Goal: Information Seeking & Learning: Learn about a topic

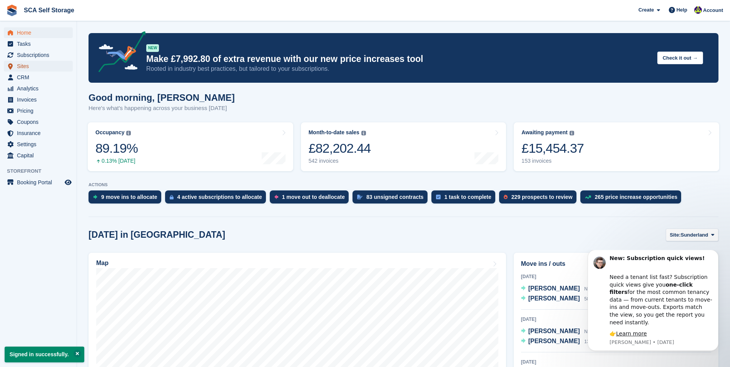
click at [48, 65] on span "Sites" at bounding box center [40, 66] width 46 height 11
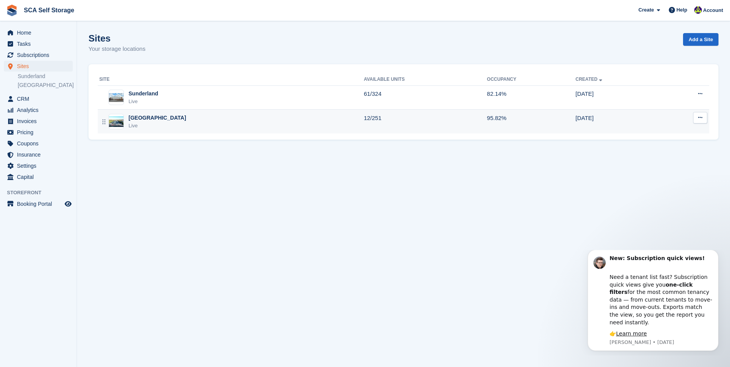
click at [167, 126] on div "Sheffield Live" at bounding box center [231, 122] width 264 height 16
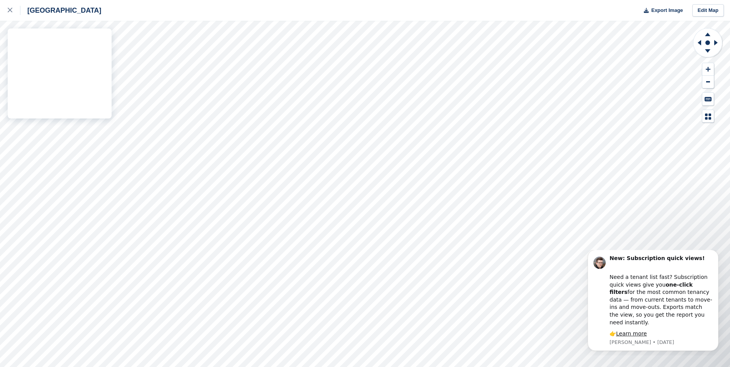
click at [77, 96] on div "Sheffield Export Image Edit Map" at bounding box center [365, 183] width 730 height 367
click at [83, 92] on div "Sheffield Export Image Edit Map" at bounding box center [365, 183] width 730 height 367
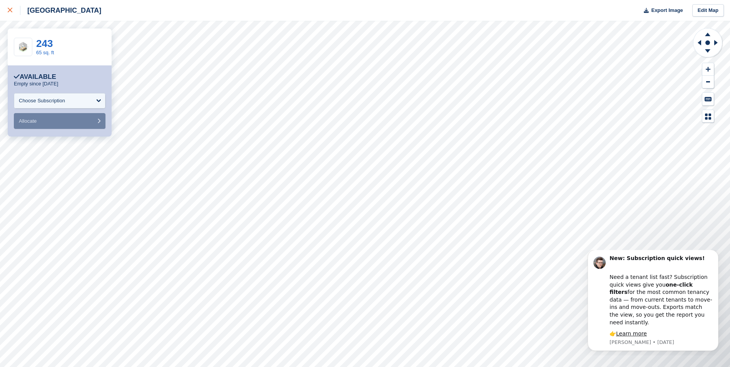
click at [14, 10] on div at bounding box center [14, 10] width 13 height 9
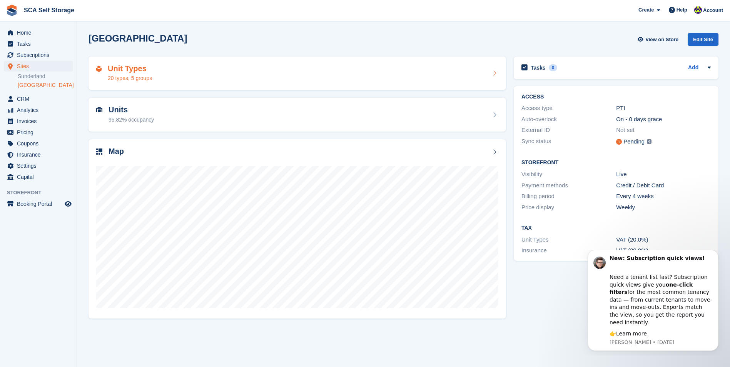
click at [178, 75] on div "Unit Types 20 types, 5 groups" at bounding box center [297, 73] width 402 height 18
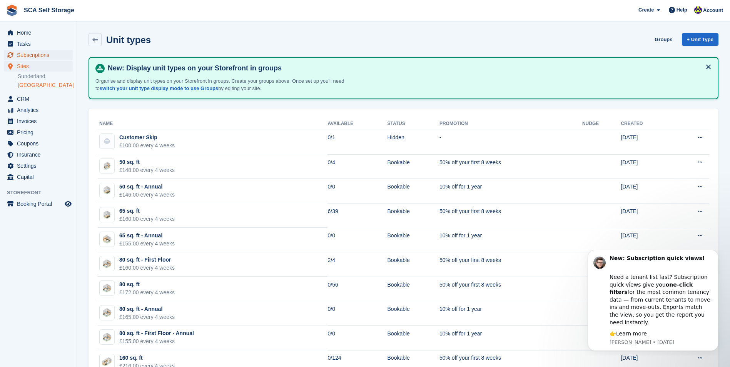
click at [39, 57] on span "Subscriptions" at bounding box center [40, 55] width 46 height 11
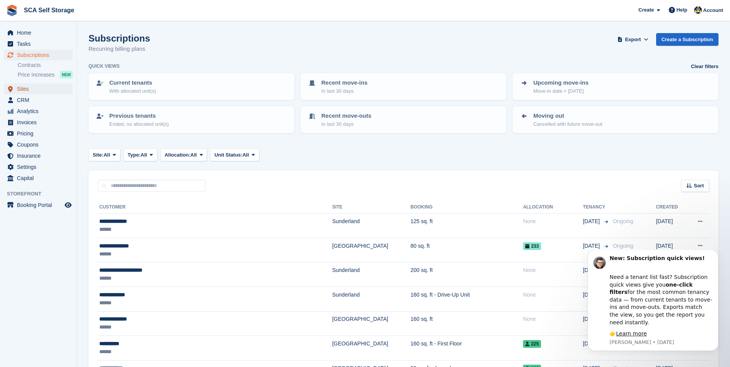
click at [27, 88] on span "Sites" at bounding box center [40, 88] width 46 height 11
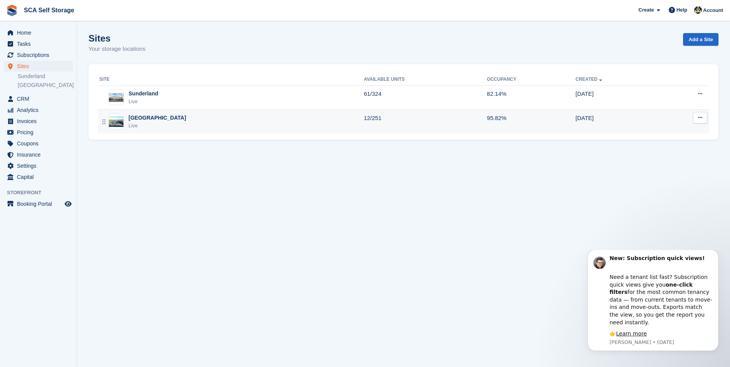
click at [174, 131] on td "Sheffield Live" at bounding box center [231, 122] width 266 height 24
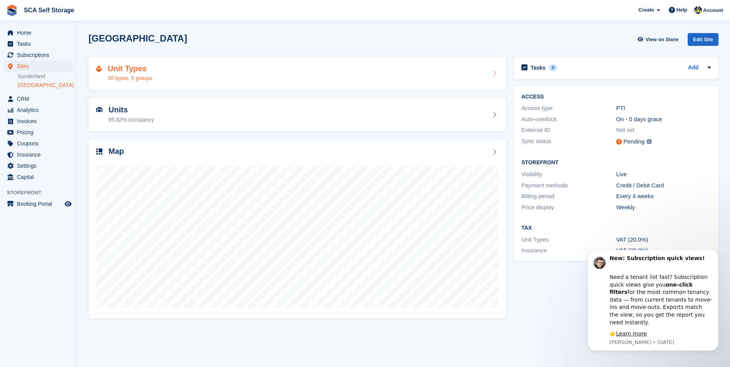
click at [173, 83] on div "Unit Types 20 types, 5 groups" at bounding box center [296, 74] width 417 height 34
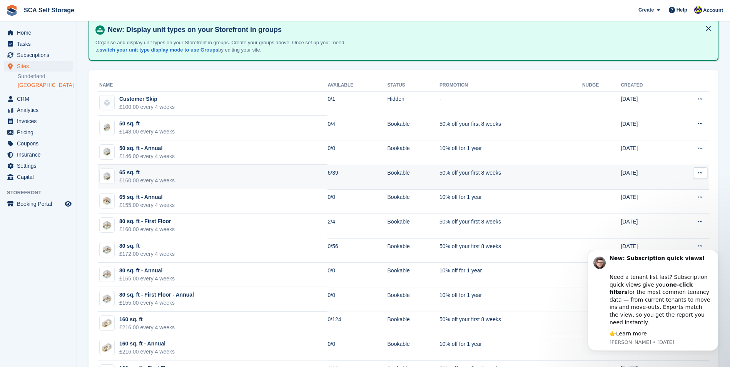
click at [213, 176] on td "65 sq. ft £160.00 every 4 weeks" at bounding box center [213, 177] width 230 height 25
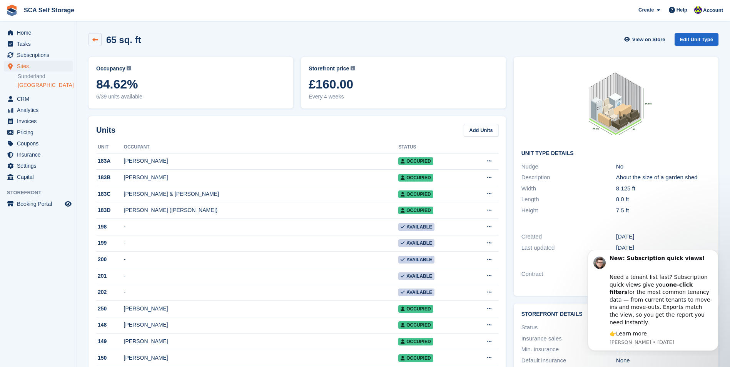
click at [92, 36] on link at bounding box center [94, 39] width 13 height 13
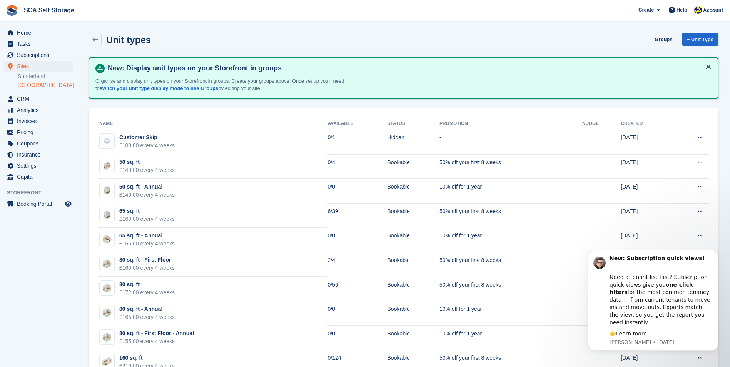
click at [40, 84] on link "[GEOGRAPHIC_DATA]" at bounding box center [45, 85] width 55 height 7
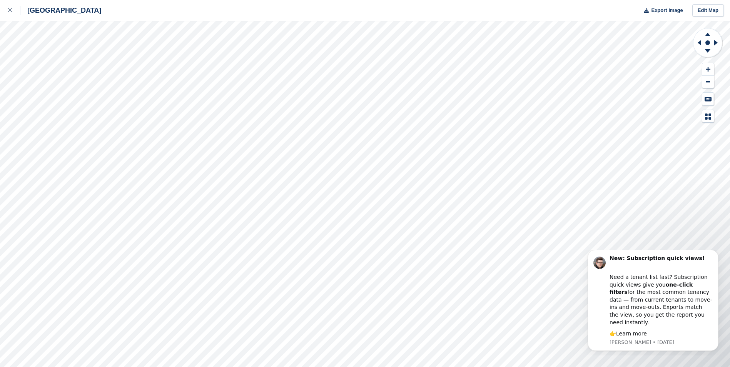
click at [82, 97] on div "Sheffield Export Image Edit Map" at bounding box center [365, 183] width 730 height 367
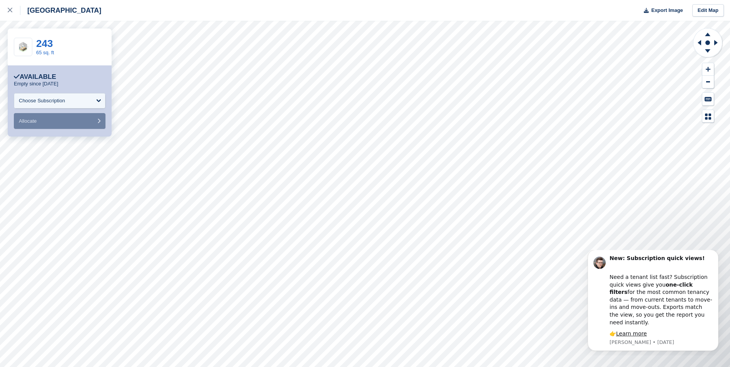
click at [78, 112] on form "**********" at bounding box center [60, 111] width 92 height 36
click at [75, 104] on div "Choose Subscription" at bounding box center [60, 100] width 92 height 15
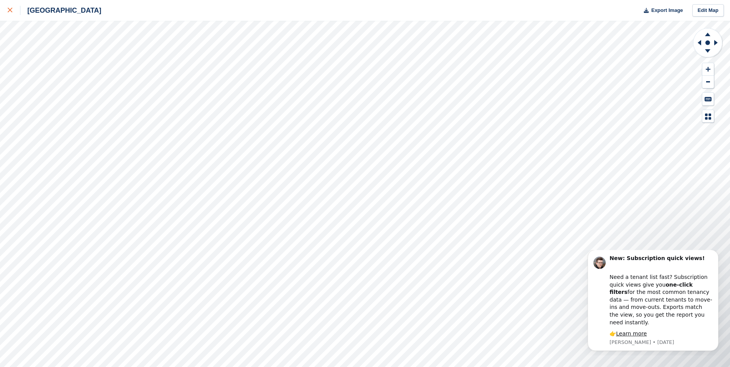
click at [8, 12] on icon at bounding box center [10, 10] width 5 height 5
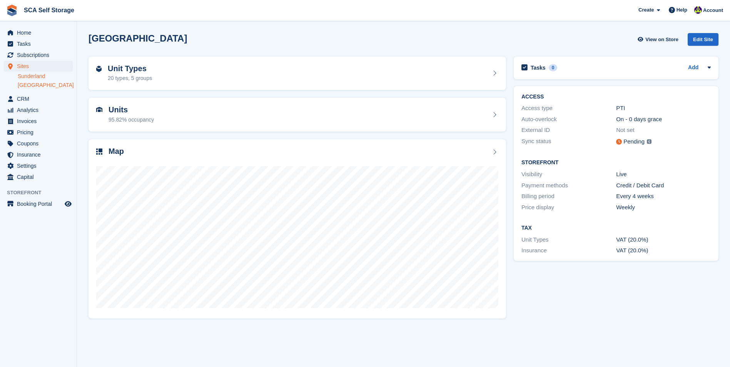
click at [32, 79] on link "Sunderland" at bounding box center [45, 76] width 55 height 7
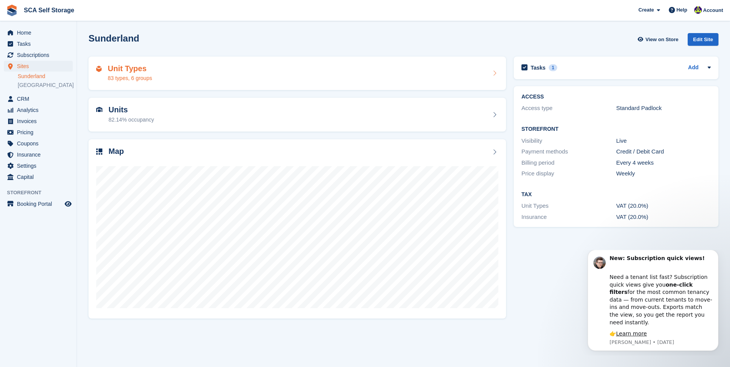
click at [176, 71] on div "Unit Types 83 types, 6 groups" at bounding box center [297, 73] width 402 height 18
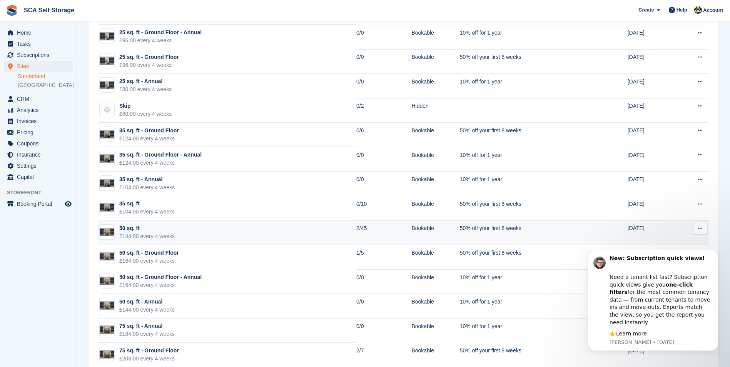
click at [218, 239] on td "50 sq. ft £144.00 every 4 weeks" at bounding box center [227, 232] width 258 height 25
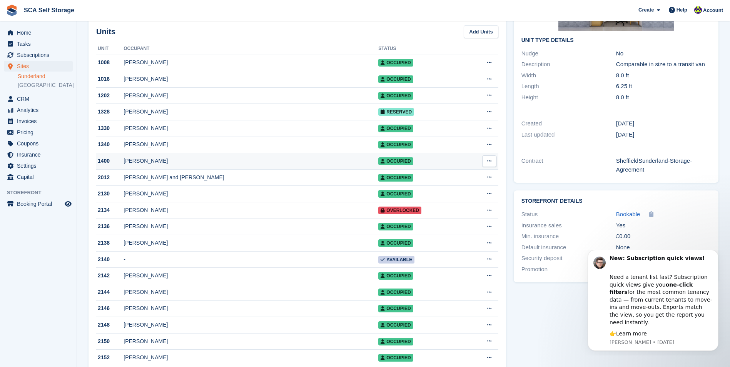
scroll to position [115, 0]
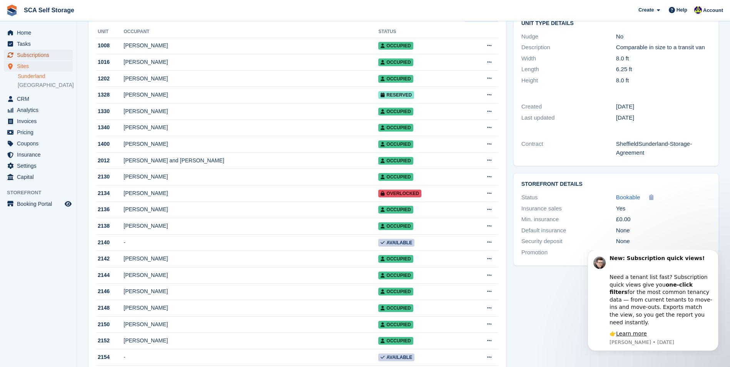
click at [51, 53] on span "Subscriptions" at bounding box center [40, 55] width 46 height 11
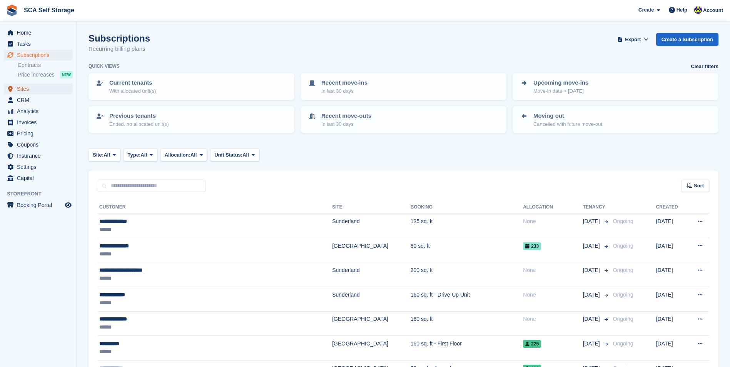
click at [41, 88] on span "Sites" at bounding box center [40, 88] width 46 height 11
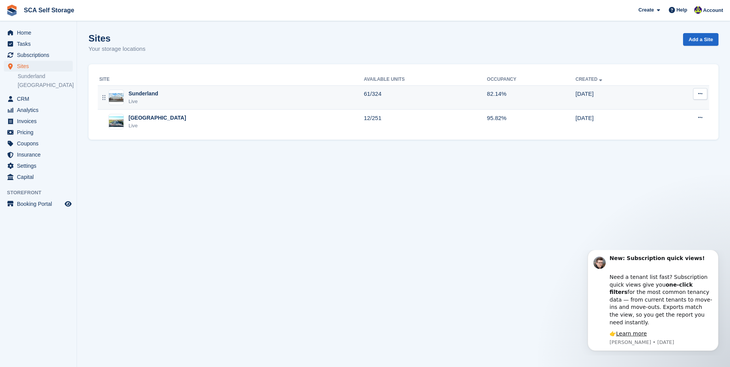
click at [182, 98] on div "Sunderland Live" at bounding box center [231, 98] width 264 height 16
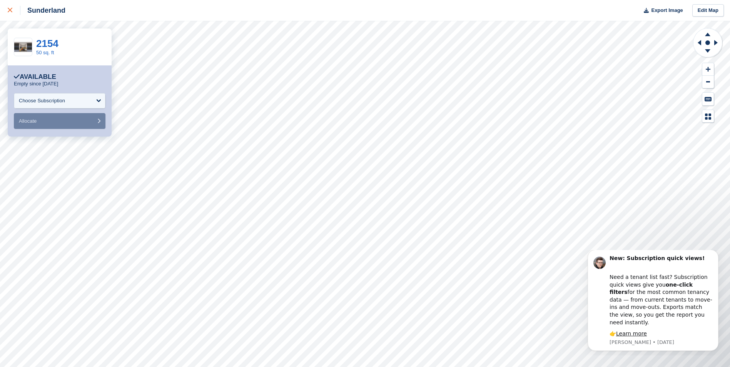
click at [5, 10] on link at bounding box center [10, 10] width 20 height 21
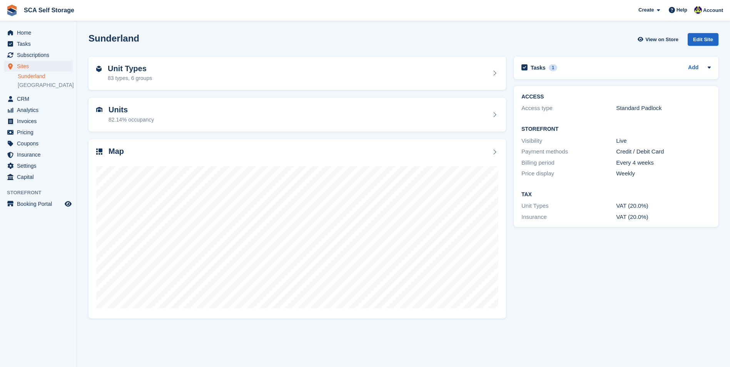
click at [714, 15] on div "Account" at bounding box center [709, 10] width 34 height 13
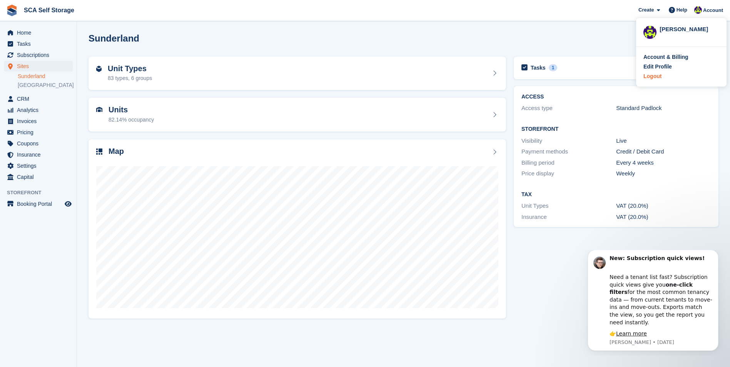
click at [651, 77] on div "Logout" at bounding box center [652, 76] width 18 height 8
